Goal: Transaction & Acquisition: Download file/media

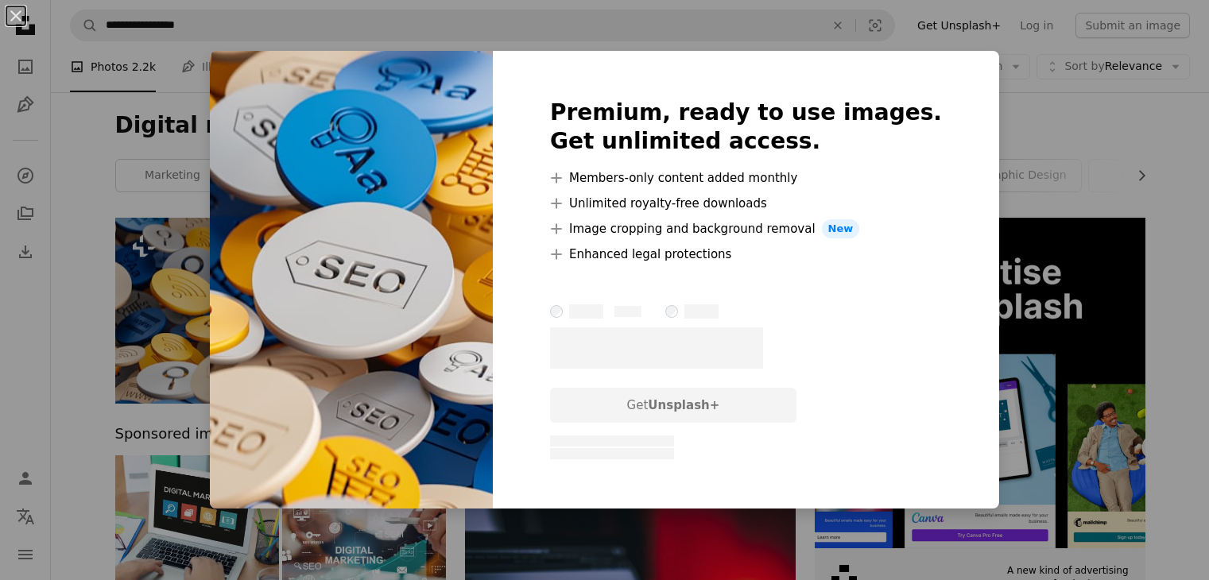
scroll to position [37, 0]
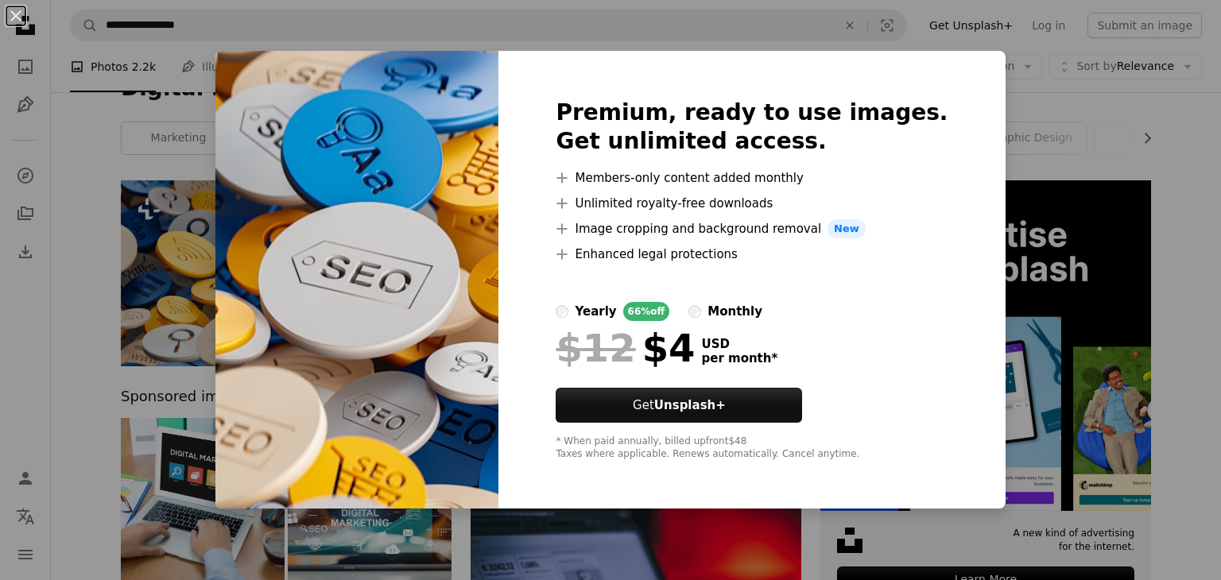
click at [1190, 155] on div "An X shape Premium, ready to use images. Get unlimited access. A plus sign Memb…" at bounding box center [610, 290] width 1221 height 580
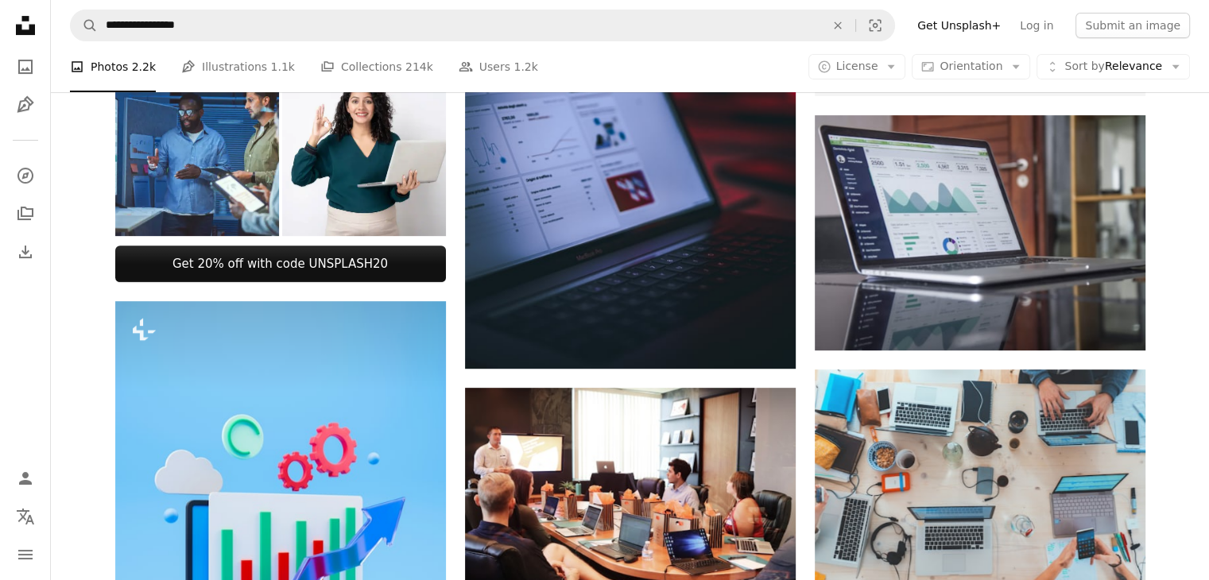
scroll to position [528, 0]
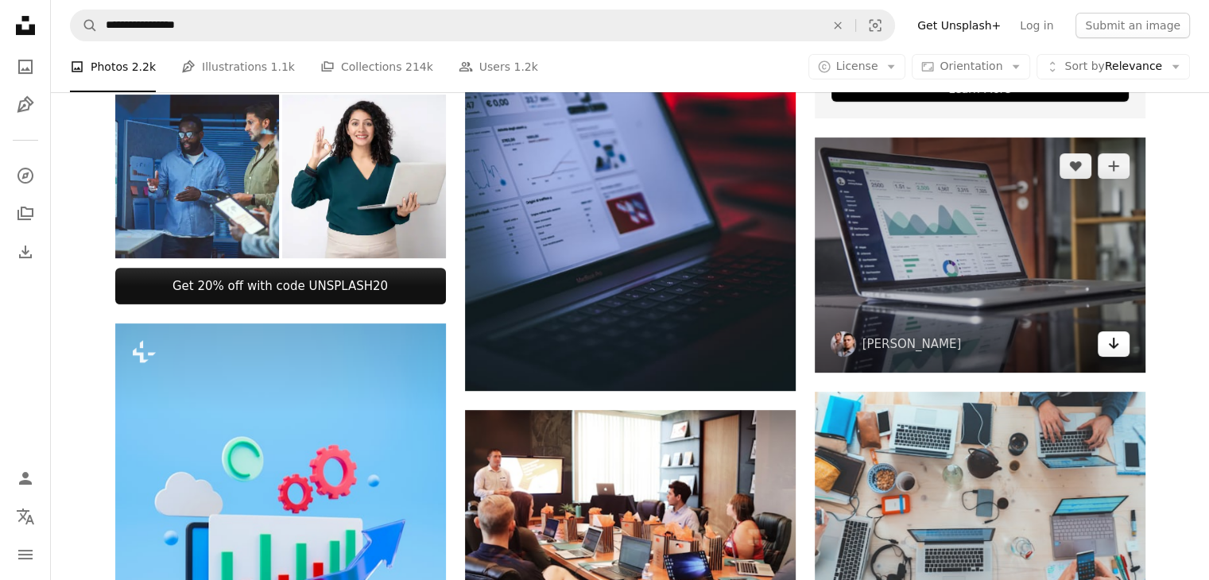
click at [1113, 347] on icon "Arrow pointing down" at bounding box center [1114, 343] width 13 height 19
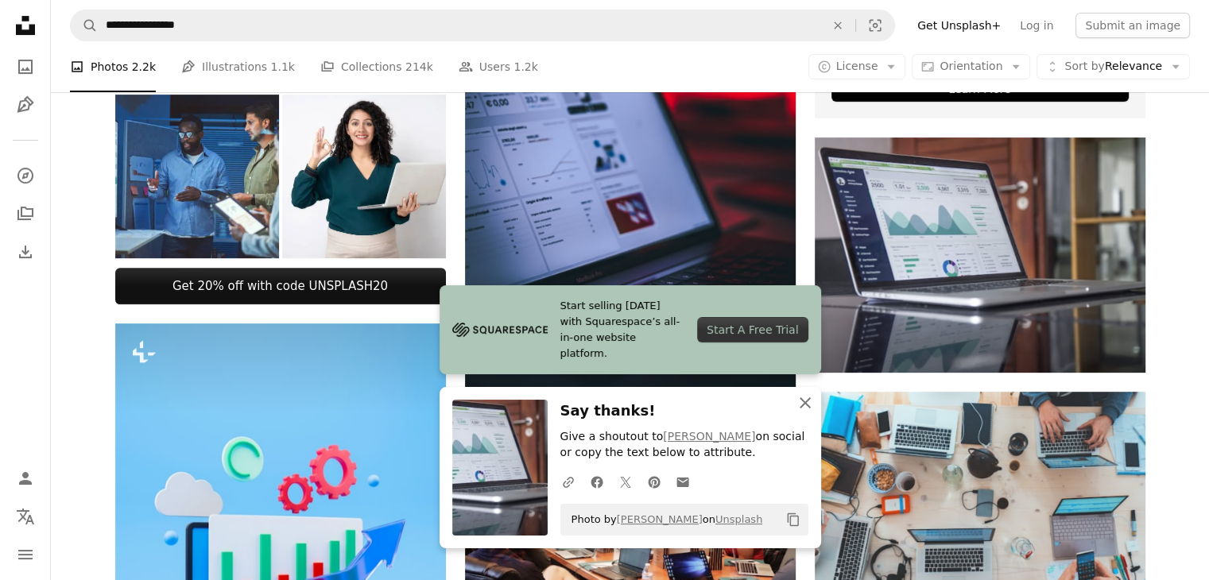
click at [805, 405] on icon "button" at bounding box center [805, 403] width 11 height 11
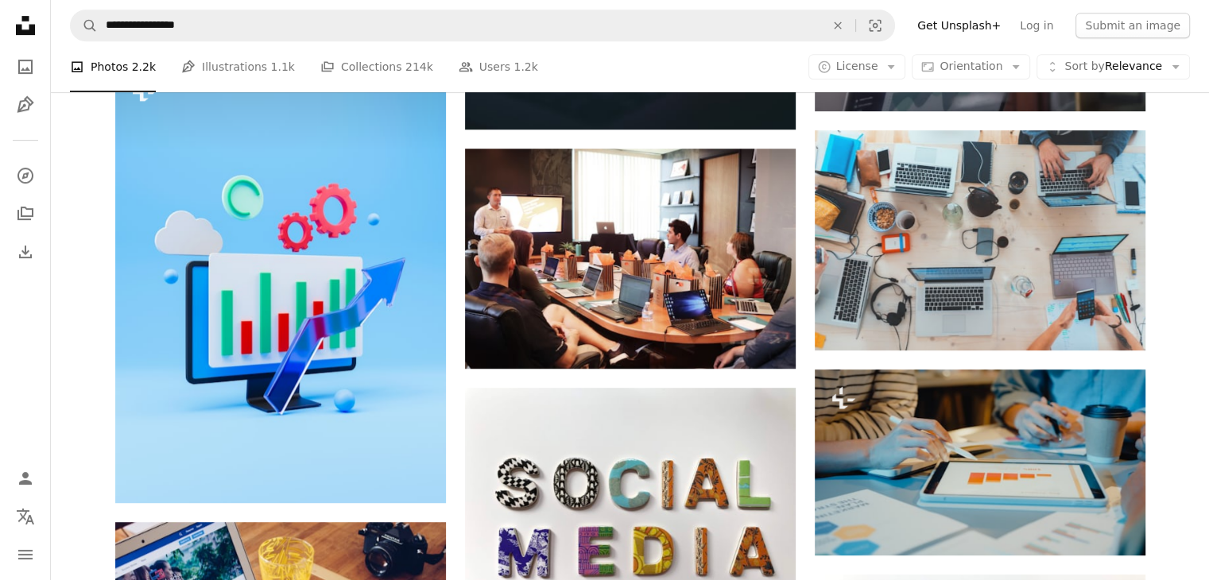
scroll to position [786, 0]
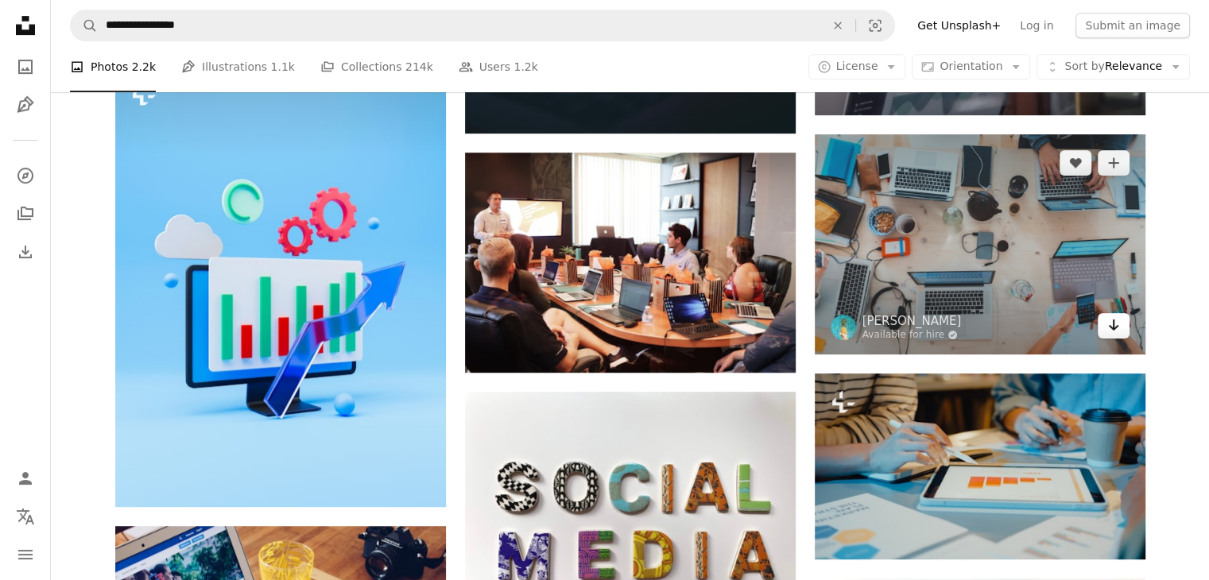
click at [1113, 326] on icon "Download" at bounding box center [1113, 325] width 10 height 11
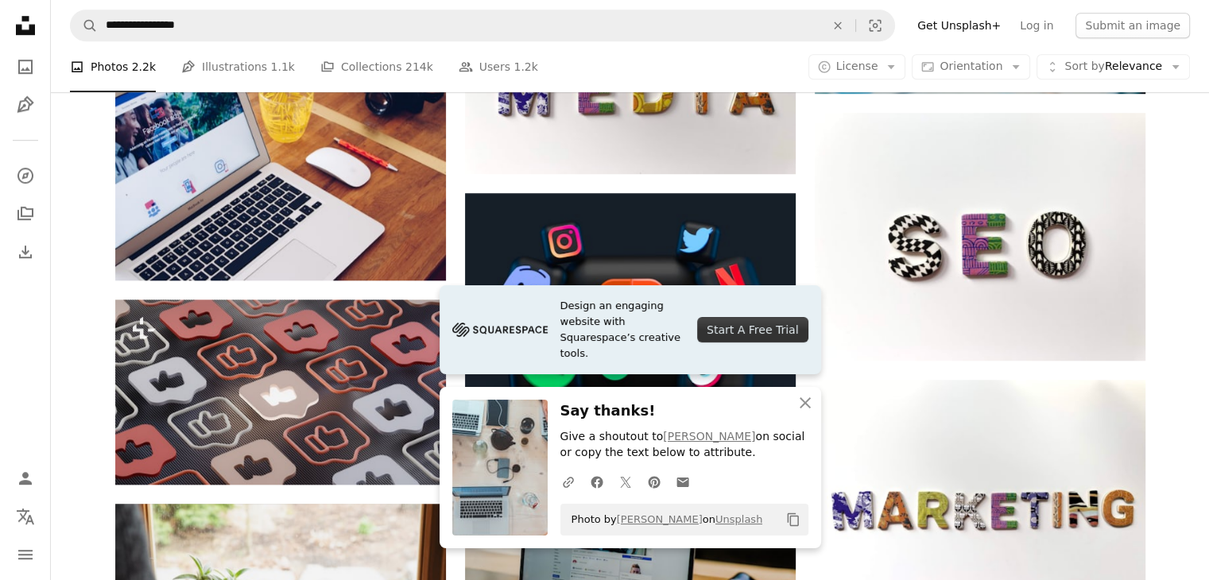
scroll to position [1234, 0]
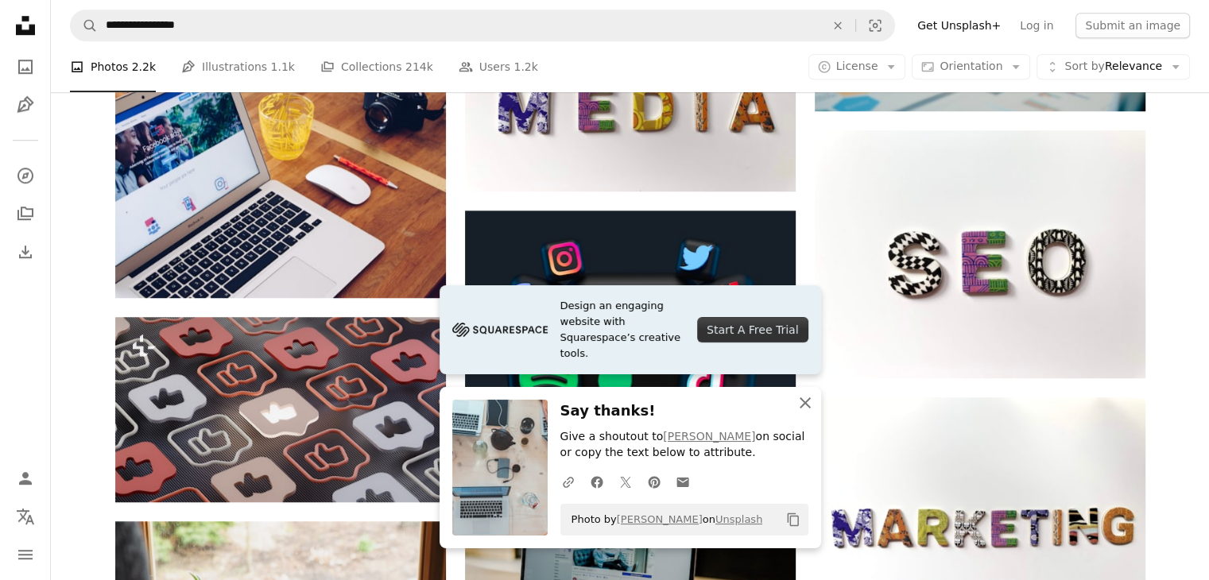
click at [808, 405] on icon "An X shape" at bounding box center [805, 403] width 19 height 19
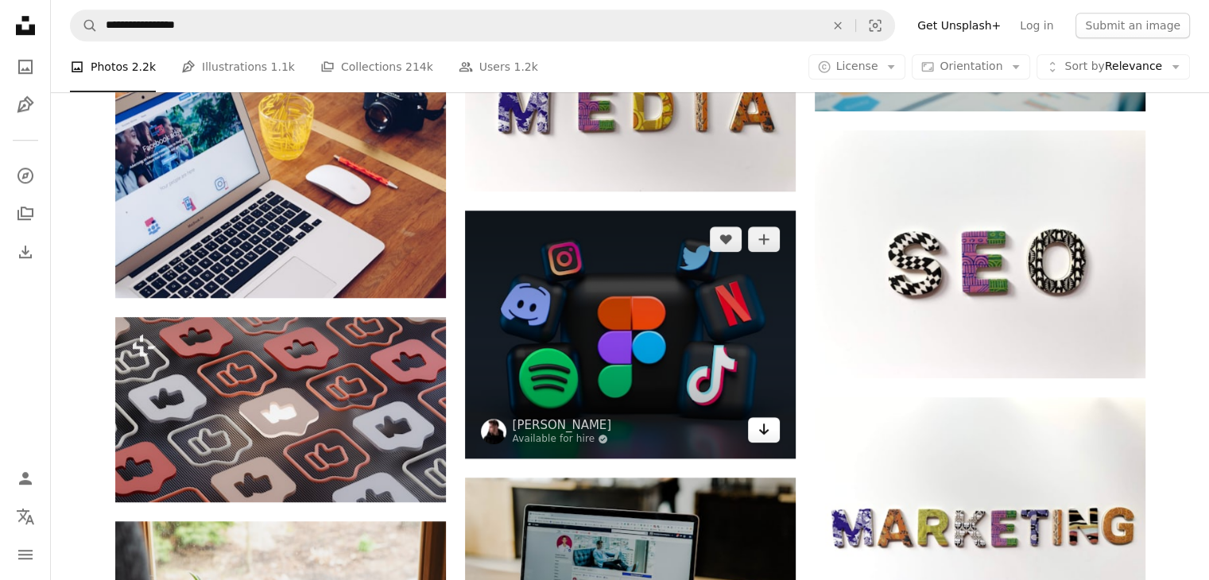
click at [767, 431] on icon "Arrow pointing down" at bounding box center [764, 429] width 13 height 19
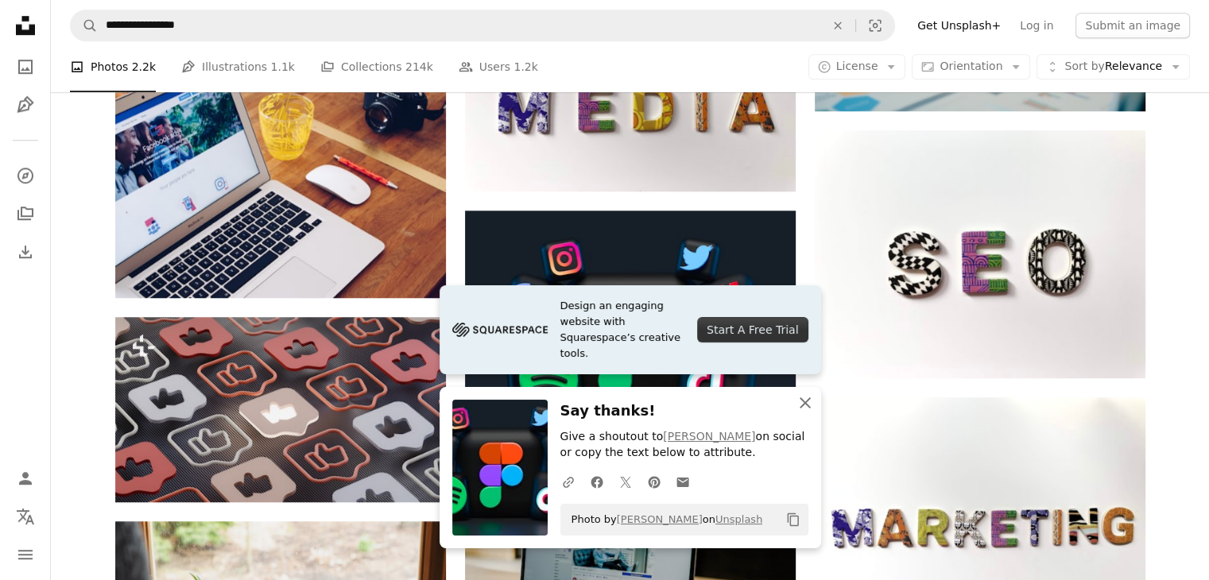
click at [808, 407] on icon "button" at bounding box center [805, 403] width 11 height 11
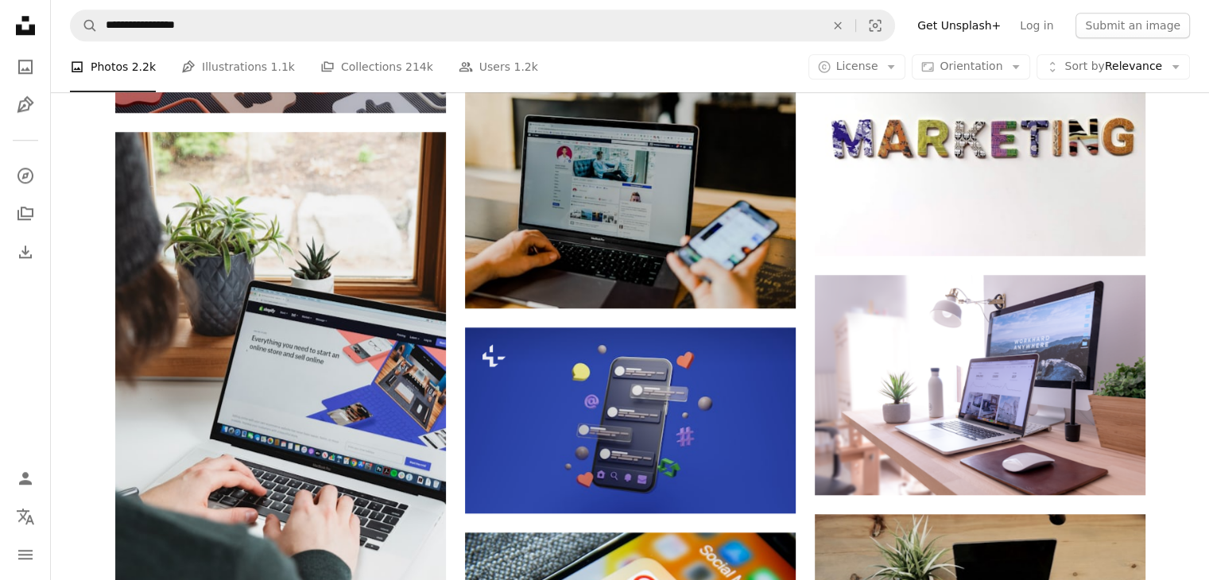
scroll to position [1609, 0]
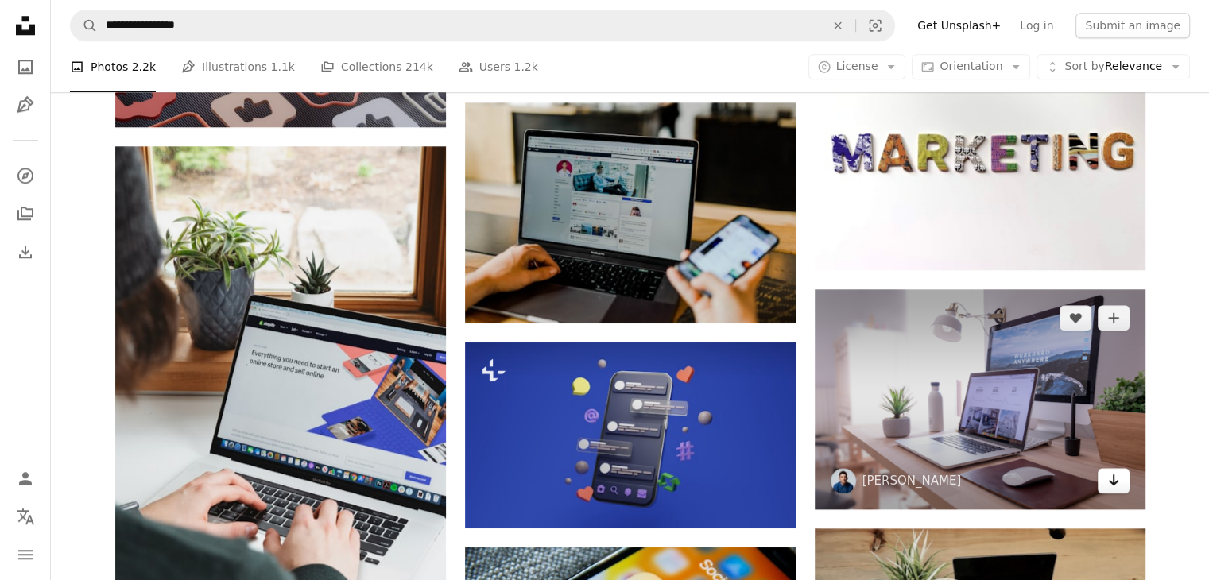
click at [1116, 487] on icon "Arrow pointing down" at bounding box center [1114, 480] width 13 height 19
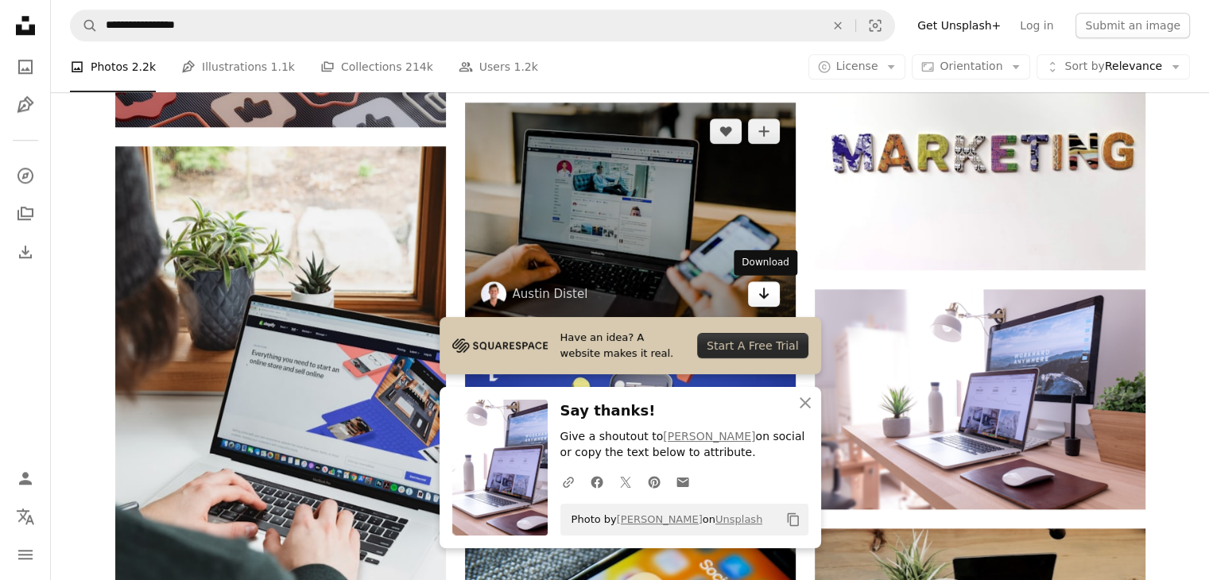
click at [756, 293] on link "Arrow pointing down" at bounding box center [764, 293] width 32 height 25
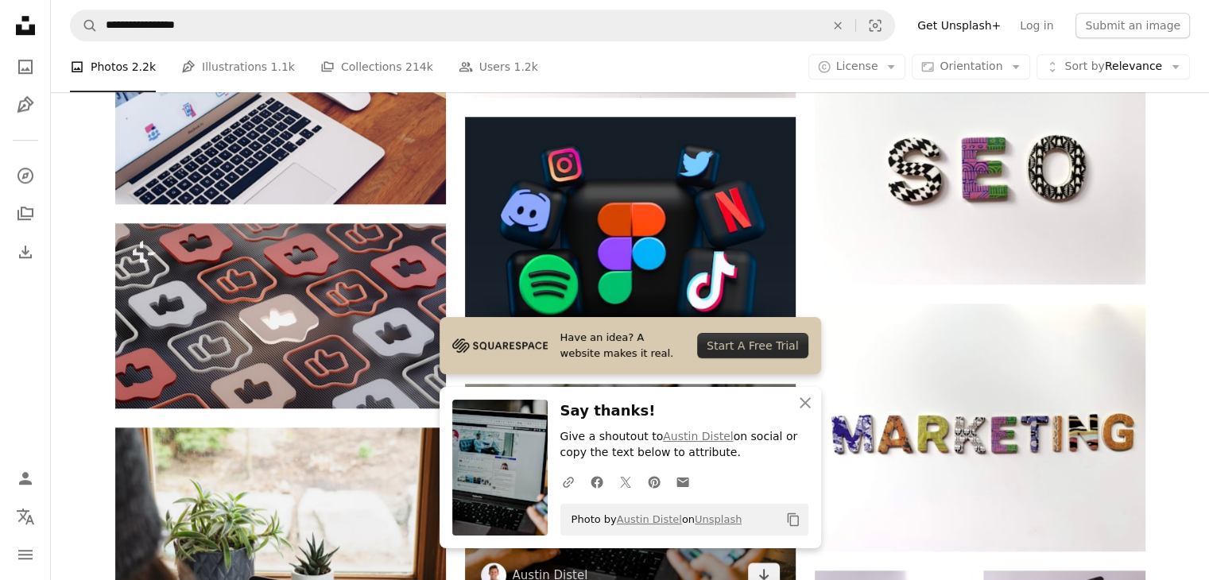
scroll to position [1314, 0]
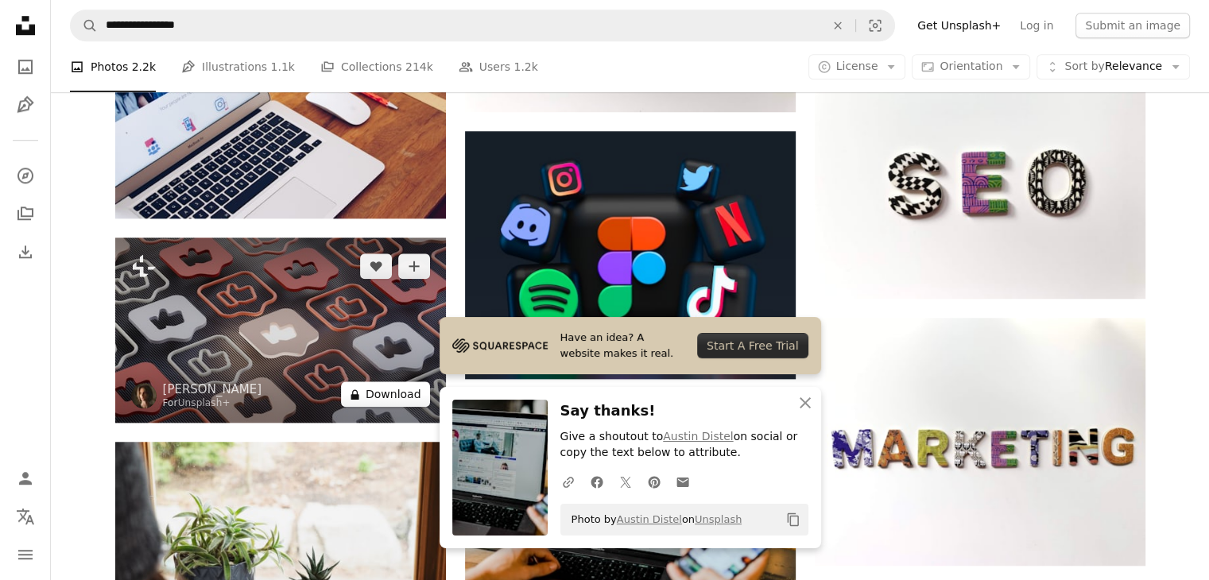
click at [398, 393] on button "A lock Download" at bounding box center [385, 394] width 89 height 25
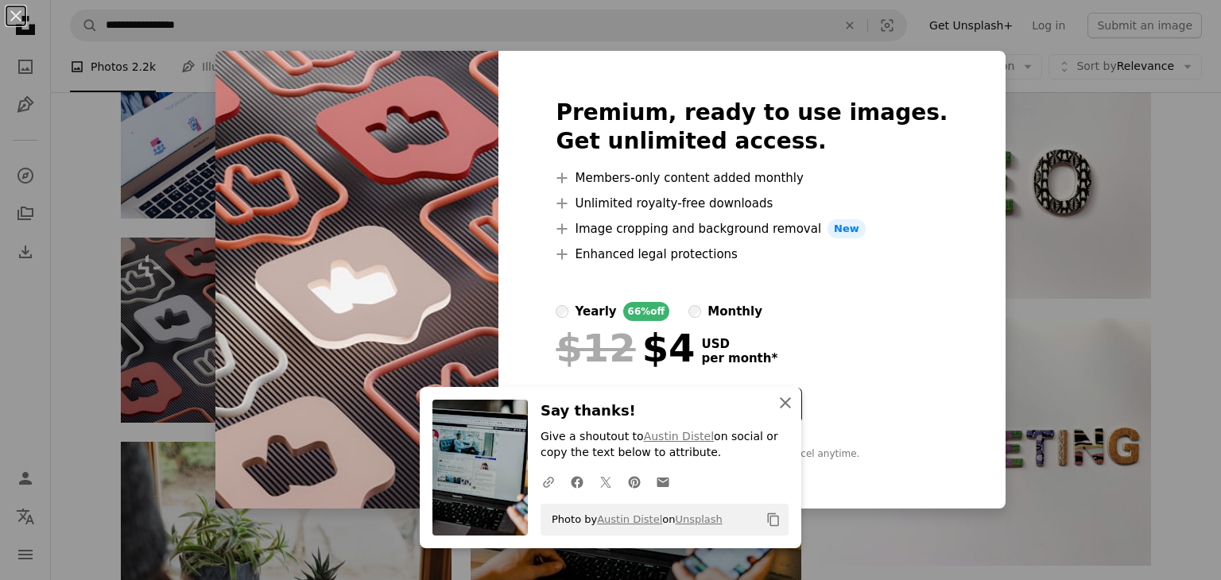
click at [779, 395] on icon "An X shape" at bounding box center [785, 403] width 19 height 19
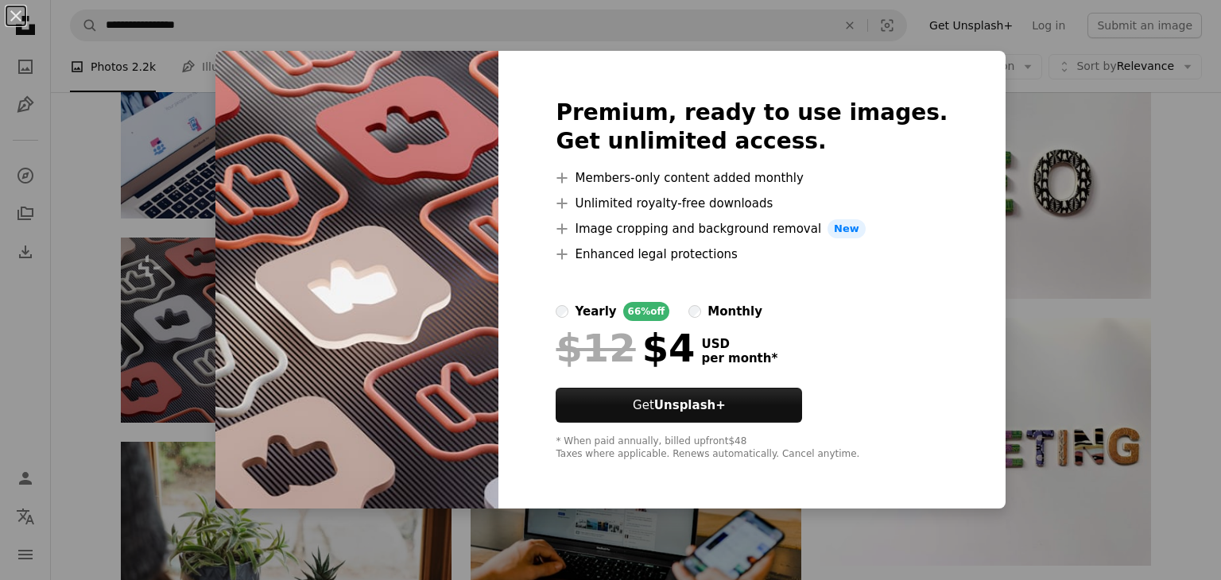
click at [1180, 157] on div "An X shape Premium, ready to use images. Get unlimited access. A plus sign Memb…" at bounding box center [610, 290] width 1221 height 580
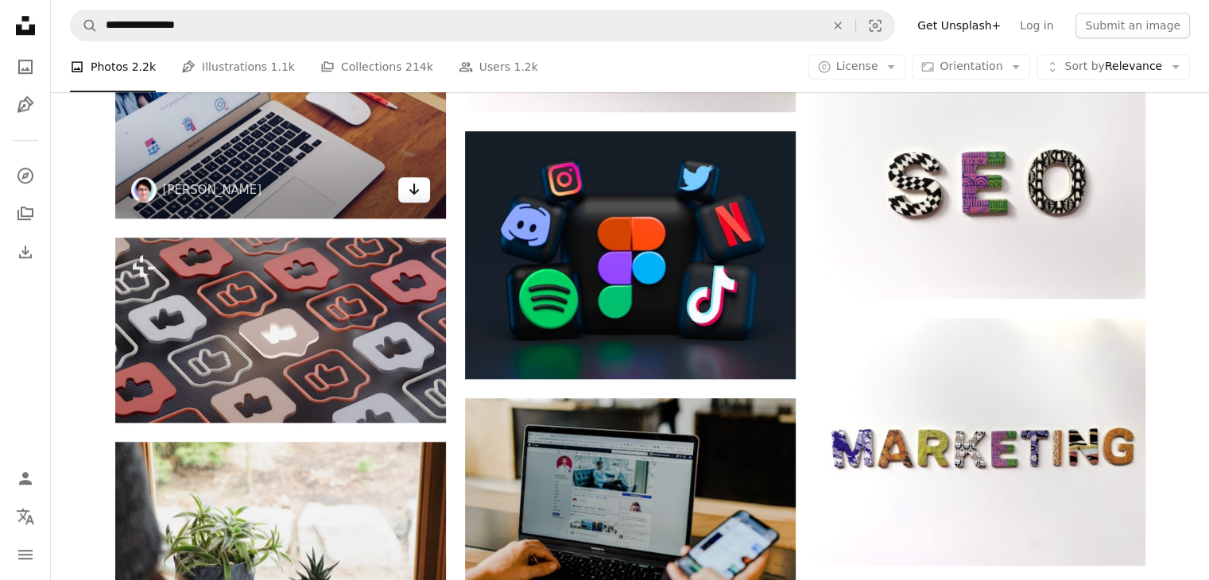
click at [404, 195] on link "Arrow pointing down" at bounding box center [414, 189] width 32 height 25
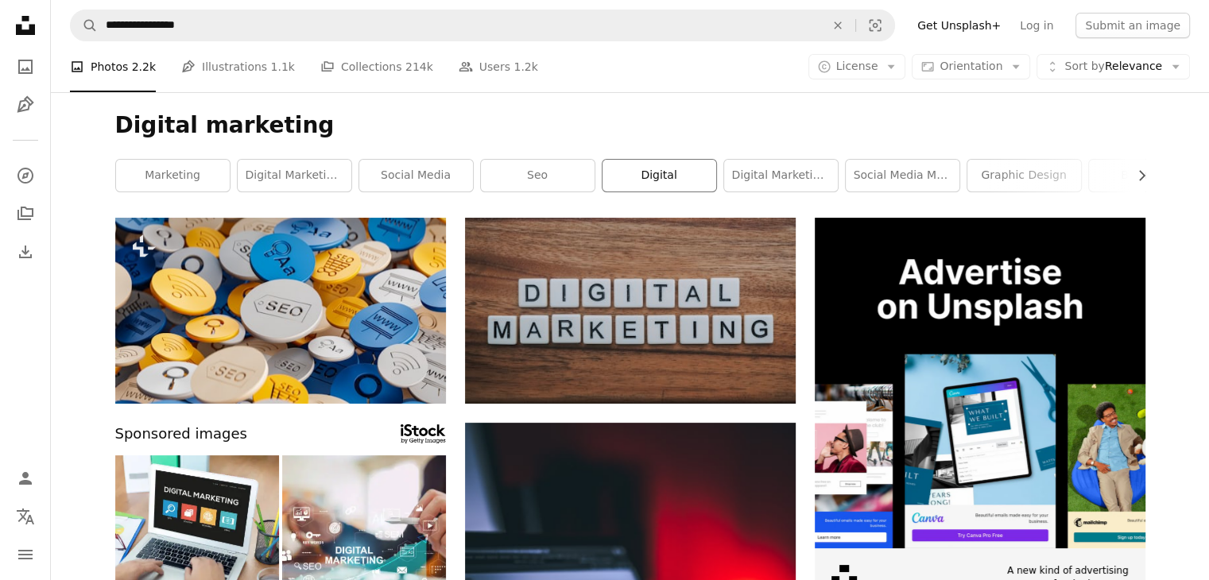
click at [672, 182] on link "digital" at bounding box center [660, 176] width 114 height 32
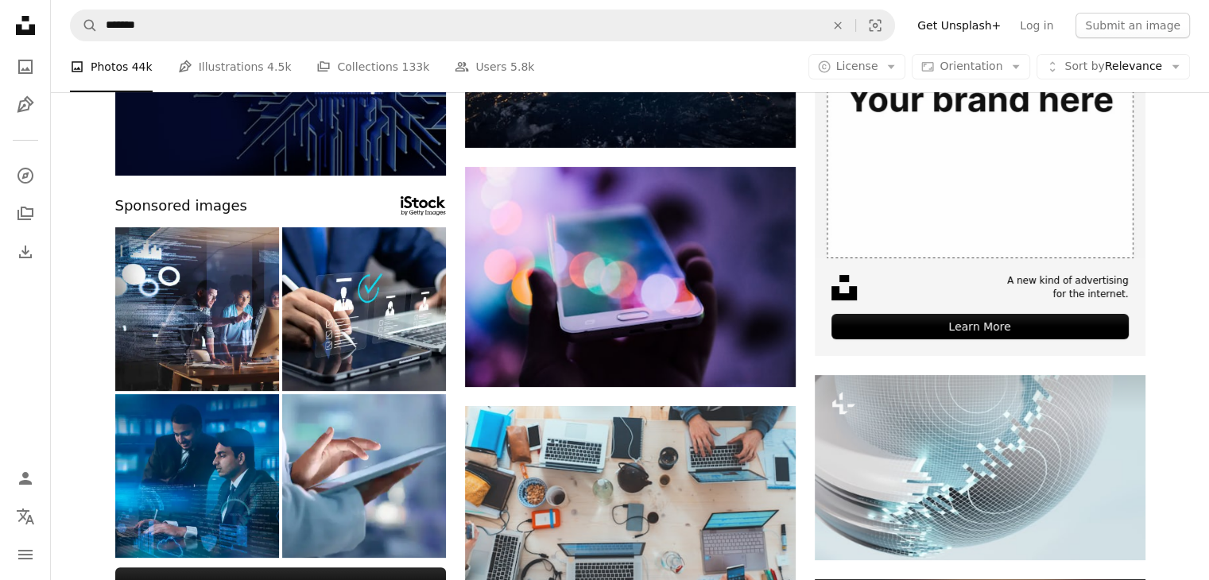
scroll to position [294, 0]
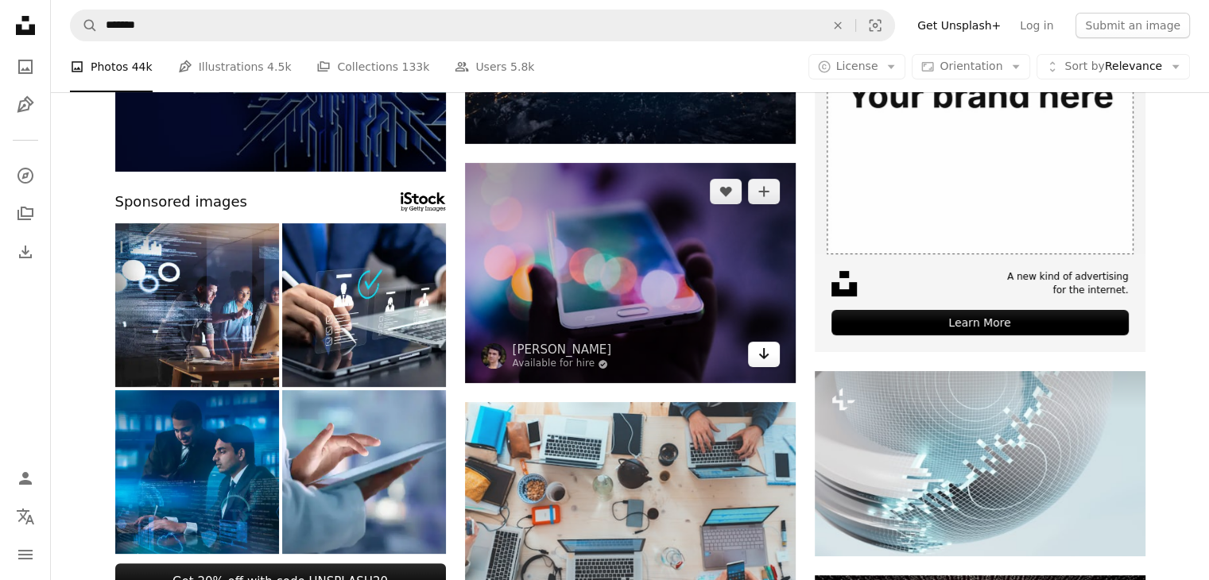
click at [770, 355] on link "Arrow pointing down" at bounding box center [764, 354] width 32 height 25
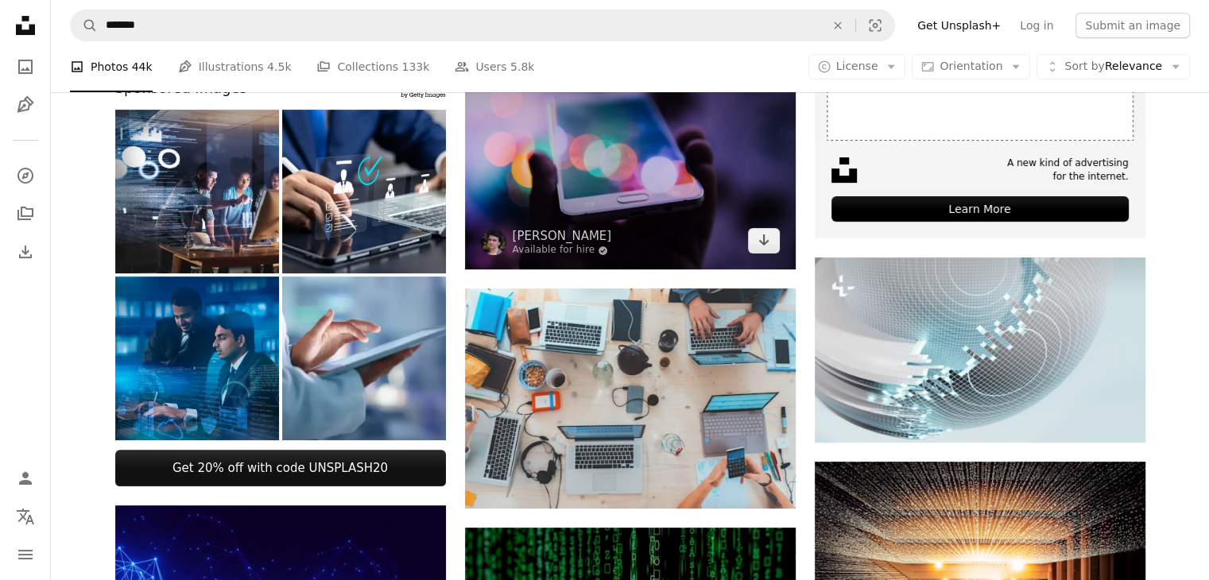
scroll to position [404, 0]
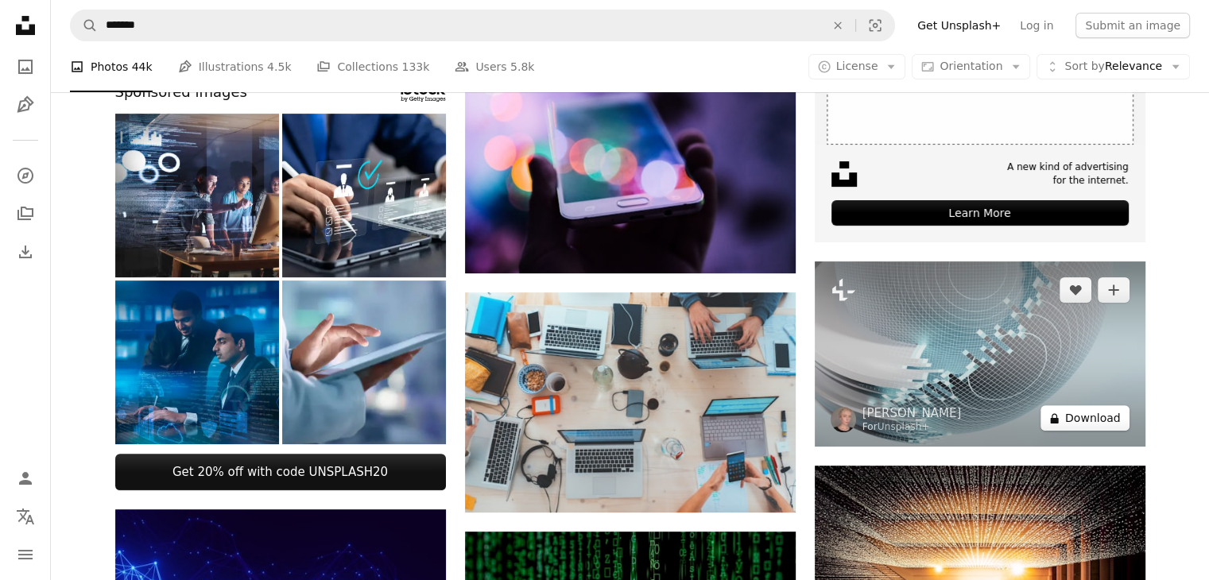
click at [1112, 421] on button "A lock Download" at bounding box center [1085, 418] width 89 height 25
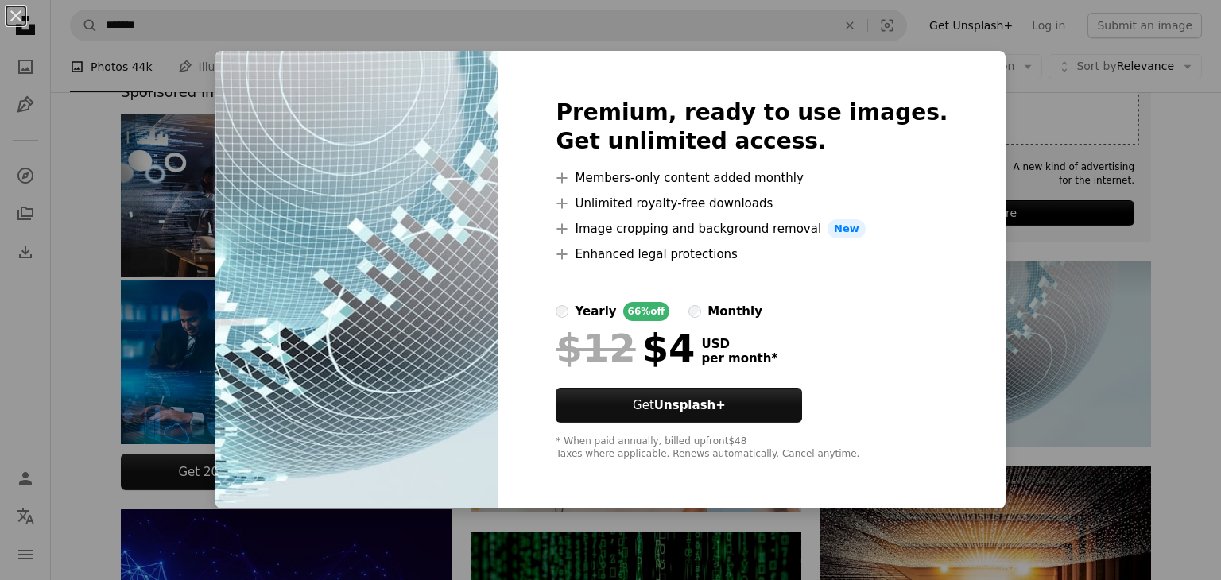
click at [1194, 279] on div "An X shape Premium, ready to use images. Get unlimited access. A plus sign Memb…" at bounding box center [610, 290] width 1221 height 580
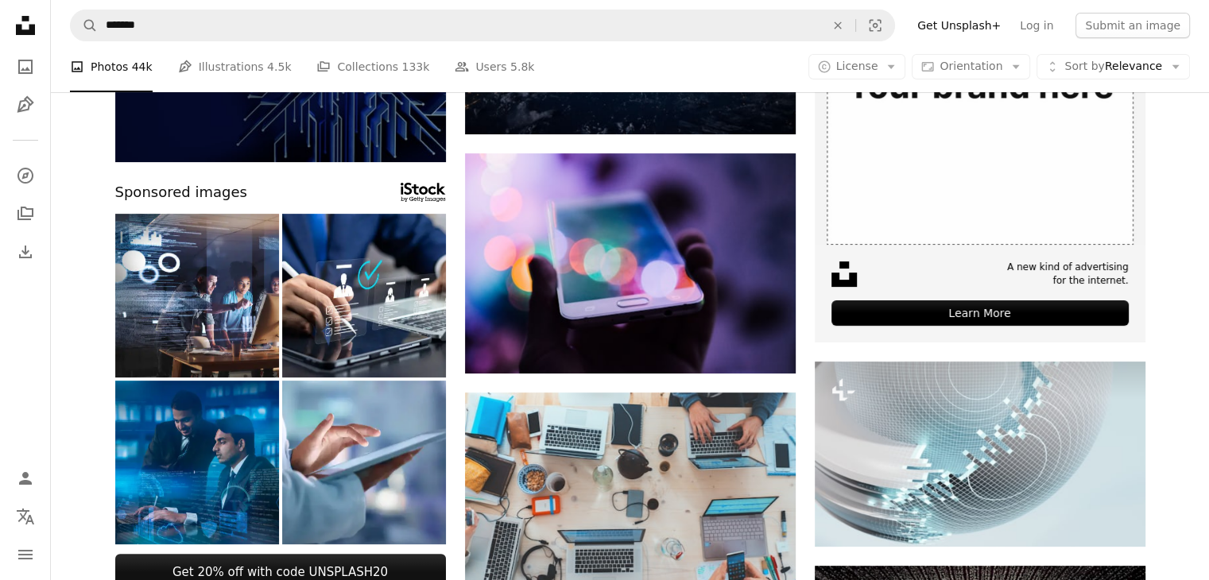
scroll to position [247, 0]
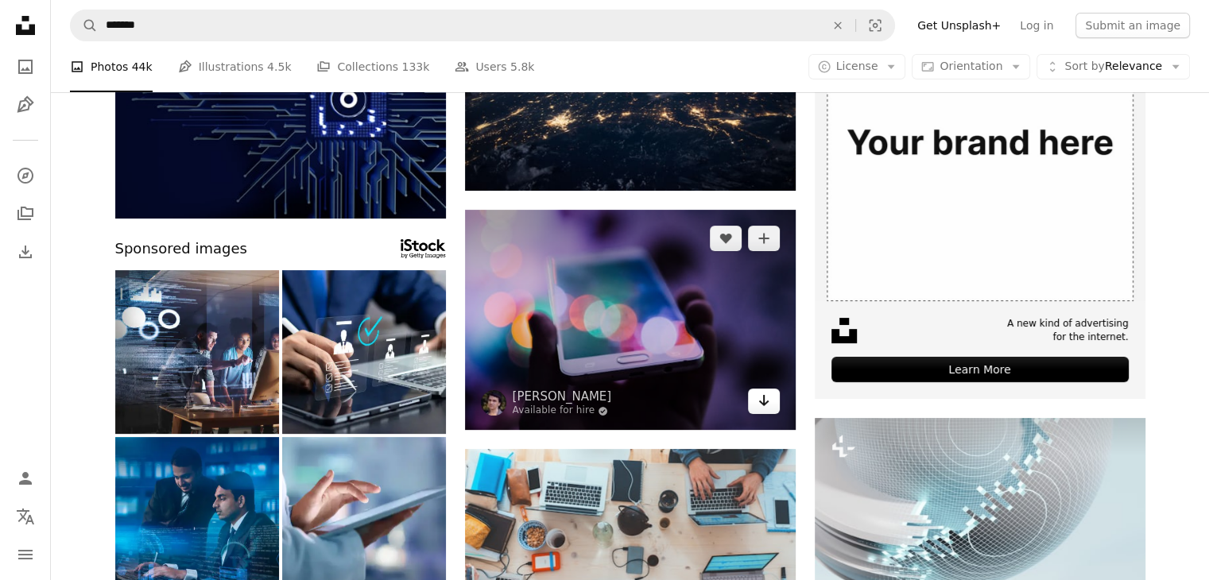
click at [760, 406] on icon "Arrow pointing down" at bounding box center [764, 400] width 13 height 19
click at [760, 406] on div "An X shape Close Say thanks! Give a shoutout to [PERSON_NAME] on social or copy…" at bounding box center [631, 483] width 382 height 161
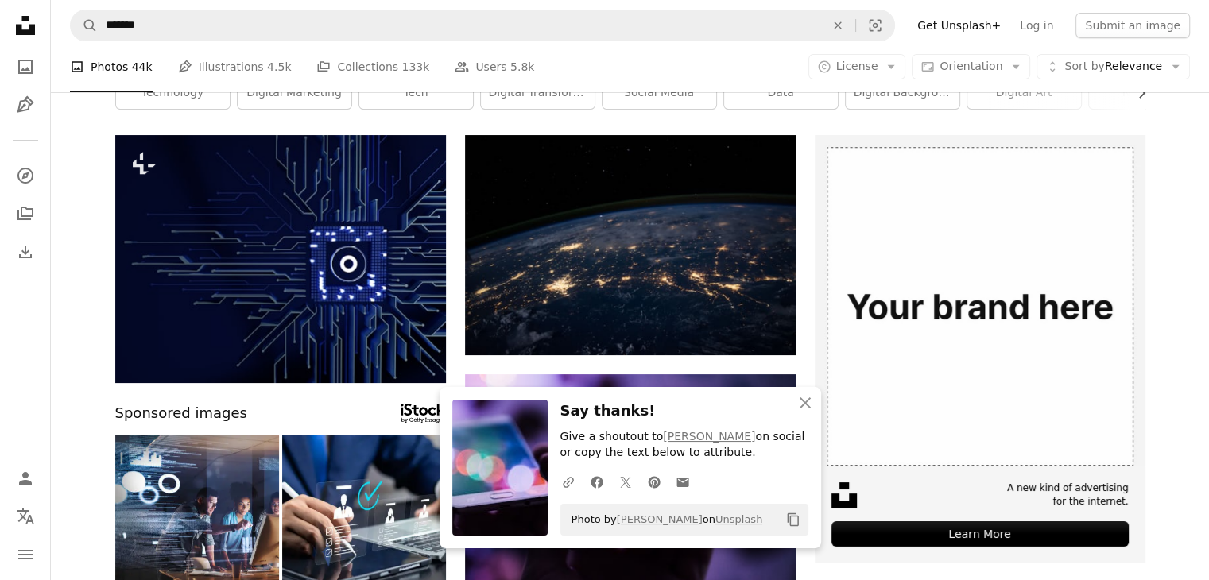
scroll to position [51, 0]
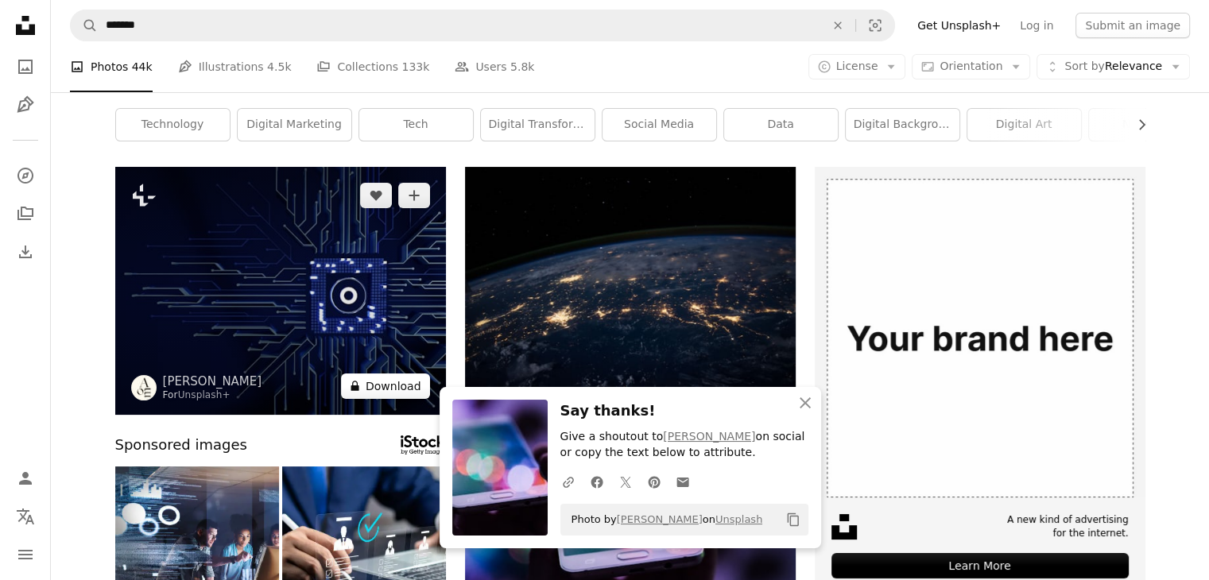
click at [405, 394] on button "A lock Download" at bounding box center [385, 386] width 89 height 25
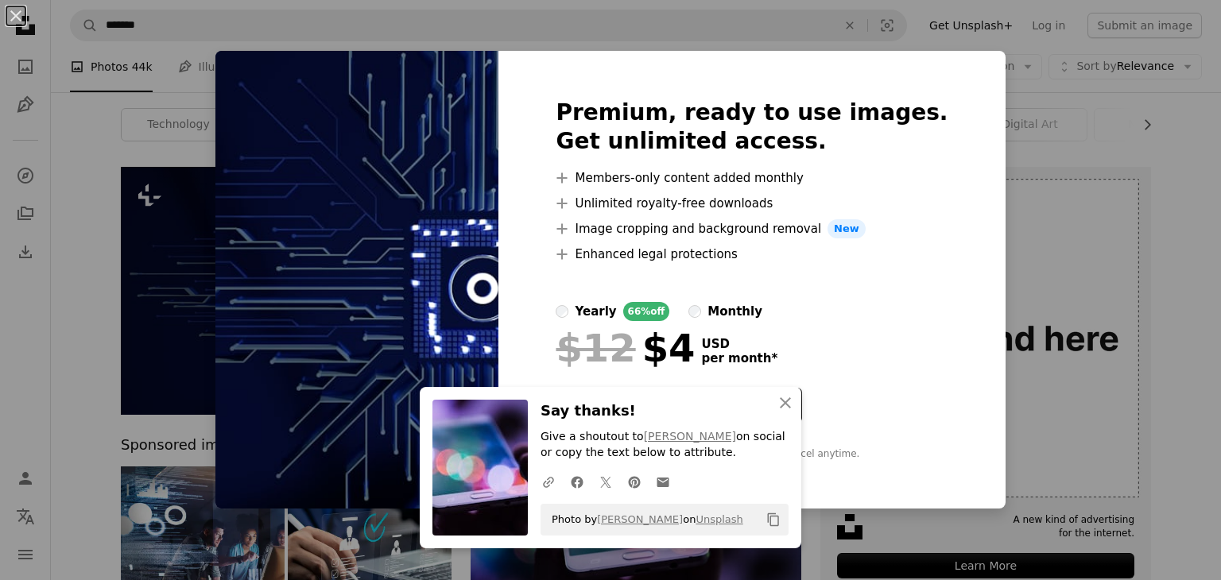
click at [1185, 227] on div "An X shape Premium, ready to use images. Get unlimited access. A plus sign Memb…" at bounding box center [610, 290] width 1221 height 580
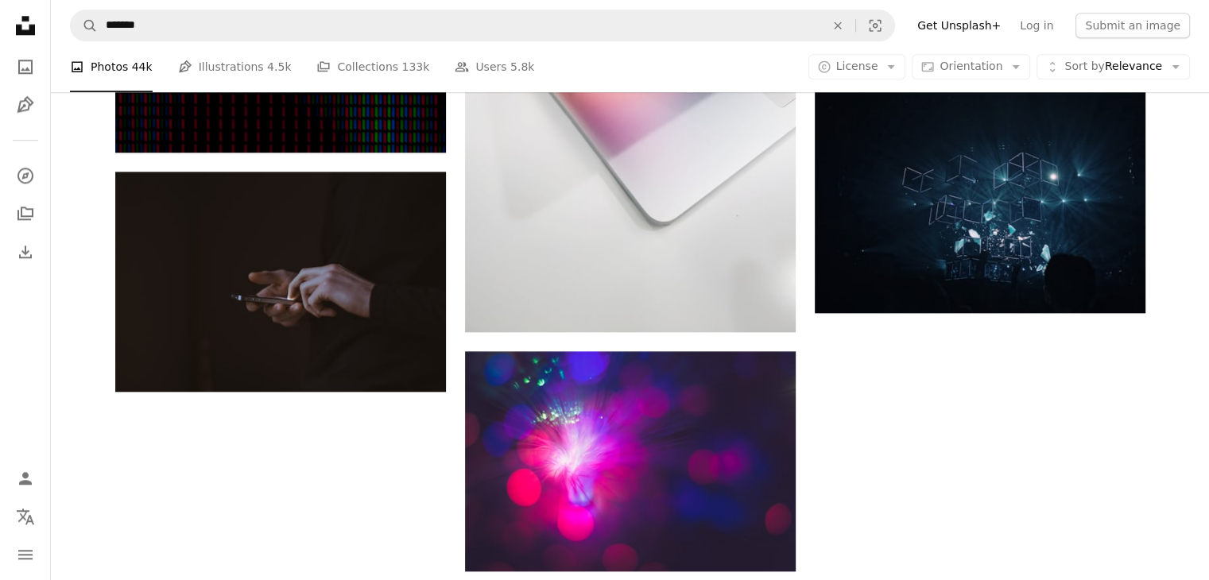
scroll to position [1768, 0]
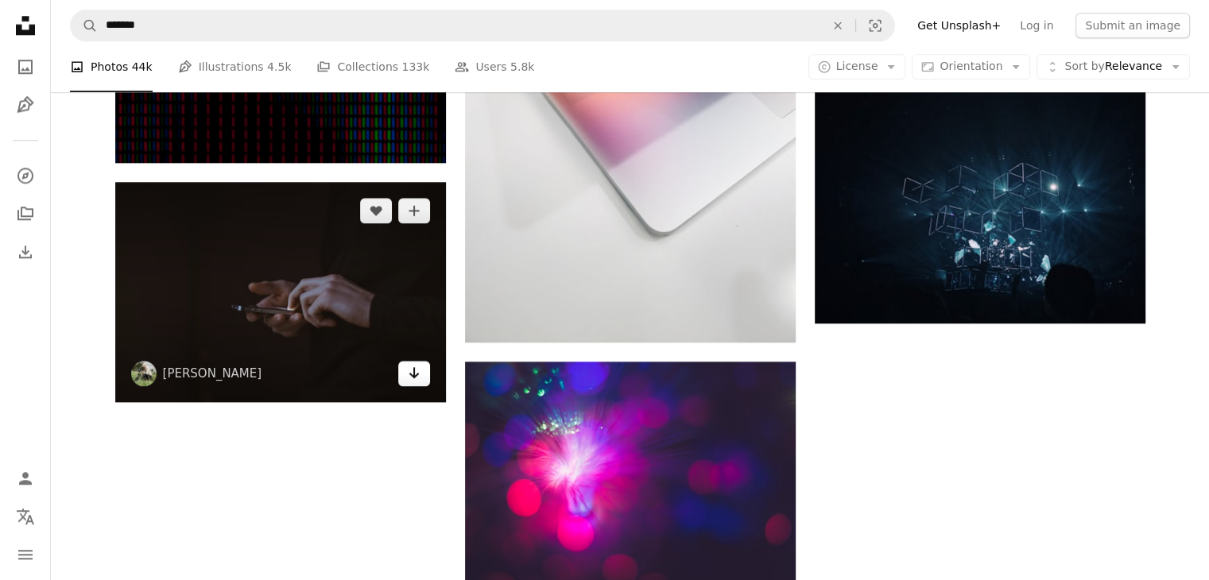
click at [420, 378] on icon "Arrow pointing down" at bounding box center [414, 372] width 13 height 19
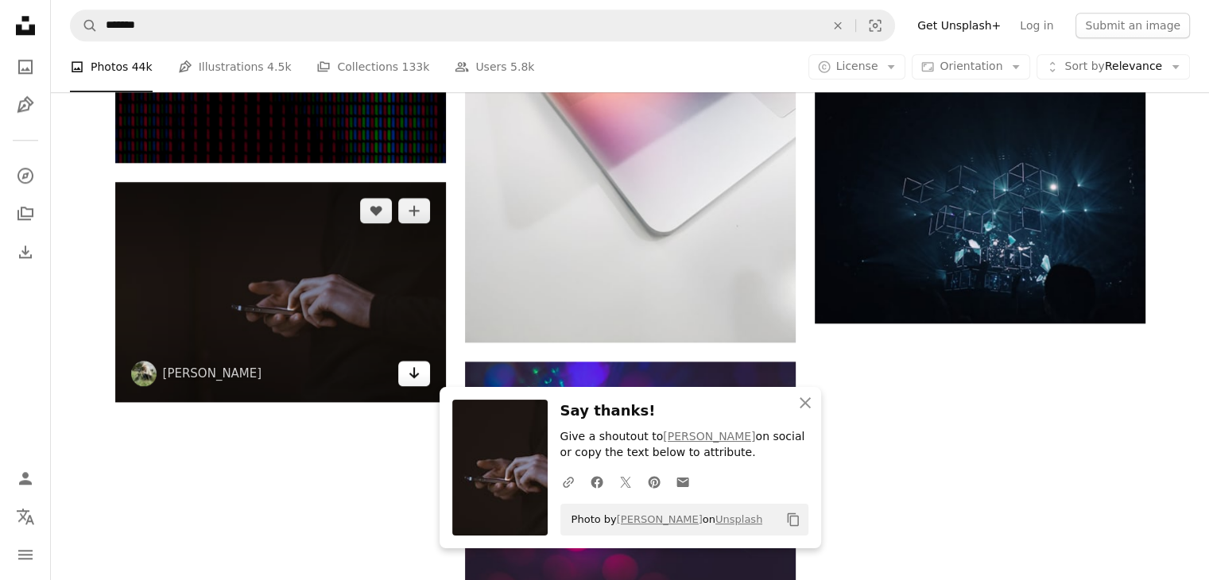
click at [420, 378] on icon "Arrow pointing down" at bounding box center [414, 372] width 13 height 19
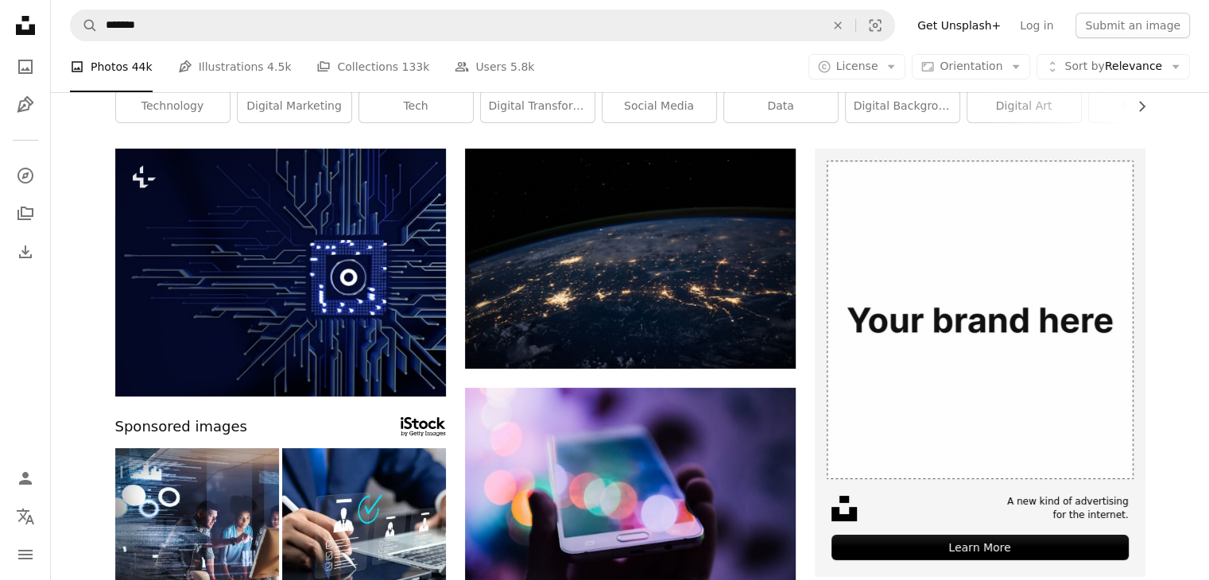
scroll to position [0, 0]
